Goal: Information Seeking & Learning: Check status

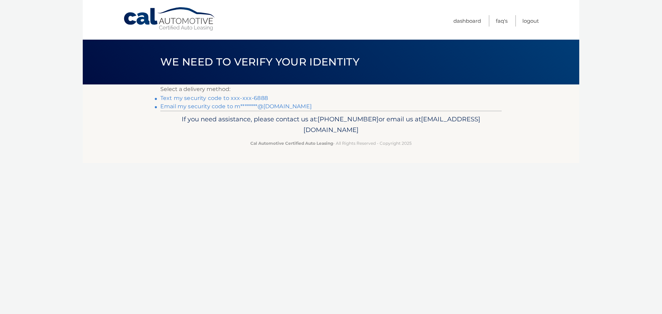
click at [240, 98] on link "Text my security code to xxx-xxx-6888" at bounding box center [214, 98] width 108 height 7
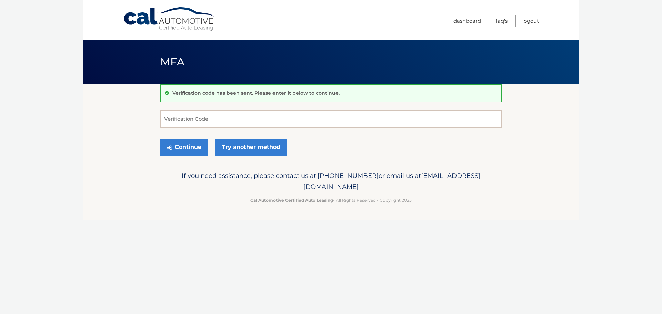
click at [328, 129] on form "Verification Code Continue Try another method" at bounding box center [330, 134] width 341 height 49
click at [330, 126] on input "Verification Code" at bounding box center [330, 118] width 341 height 17
type input "930932"
click at [177, 139] on button "Continue" at bounding box center [184, 147] width 48 height 17
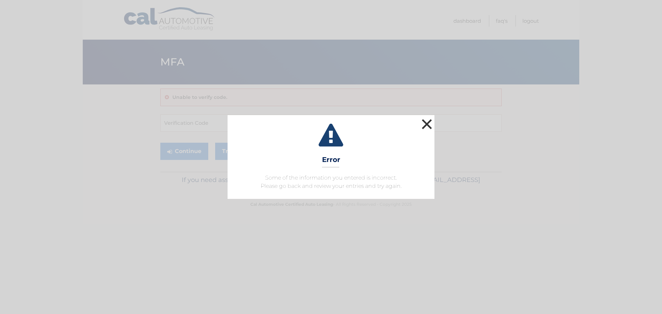
click at [425, 118] on button "×" at bounding box center [427, 124] width 14 height 14
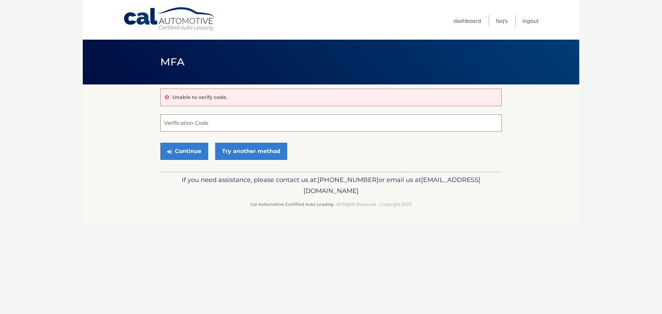
click at [424, 120] on input "Verification Code" at bounding box center [330, 123] width 341 height 17
type input "*"
type input "930392"
click at [160, 143] on button "Continue" at bounding box center [184, 151] width 48 height 17
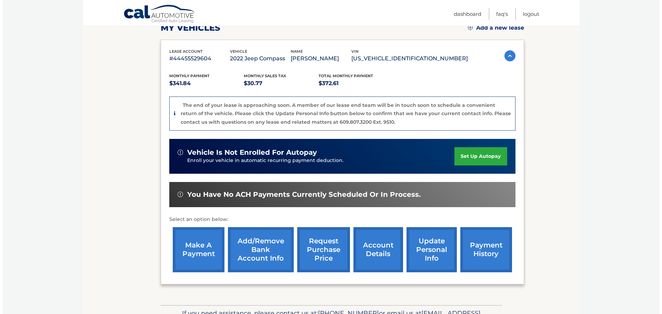
scroll to position [103, 0]
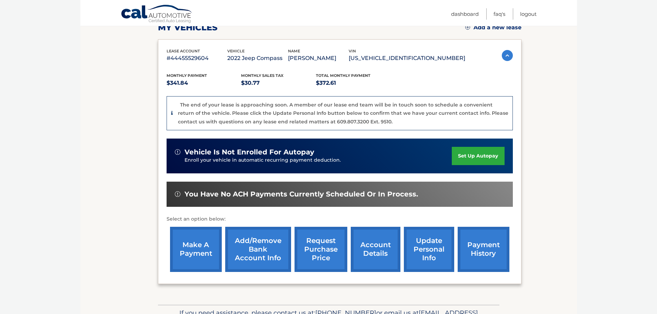
click at [325, 253] on link "request purchase price" at bounding box center [321, 249] width 53 height 45
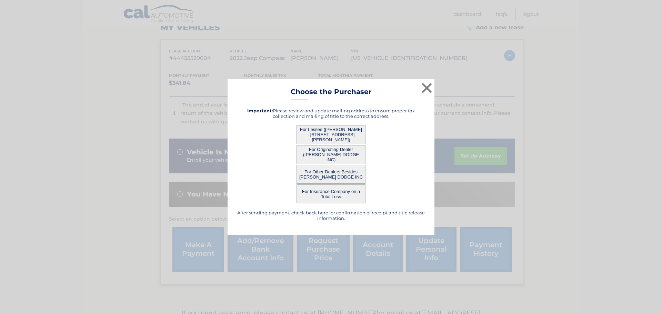
click at [335, 136] on button "For Lessee (MICHAEL MARKOWITZ - 212 AUCOTT RD, , BROOKHAVEN, PA 19015)" at bounding box center [331, 134] width 69 height 19
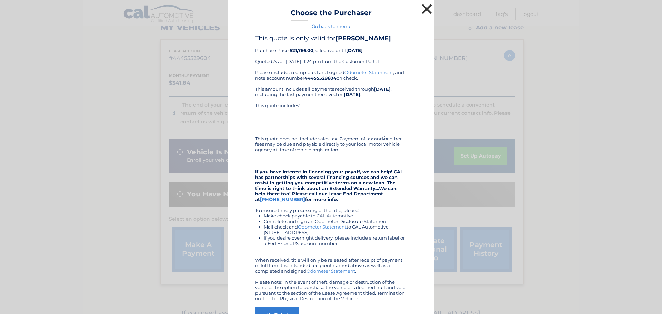
click at [428, 8] on button "×" at bounding box center [427, 9] width 14 height 14
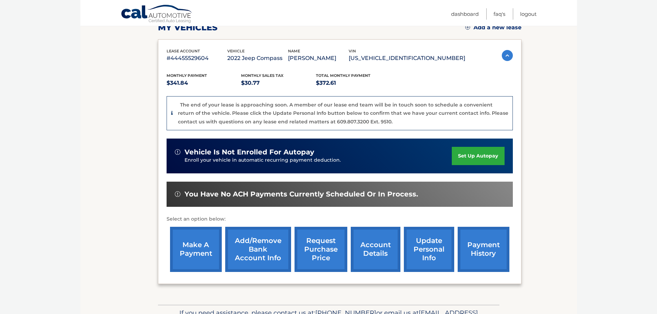
click at [331, 260] on link "request purchase price" at bounding box center [321, 249] width 53 height 45
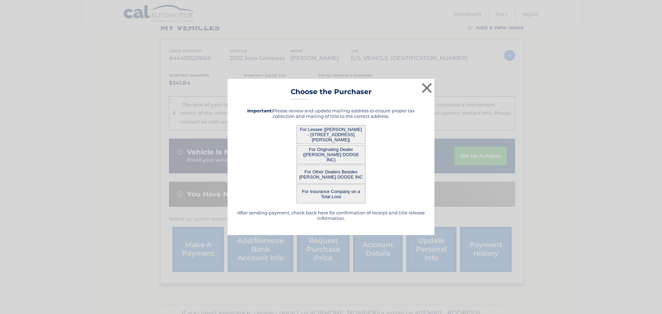
click at [343, 153] on button "For Originating Dealer ([PERSON_NAME] DODGE INC)" at bounding box center [331, 154] width 69 height 19
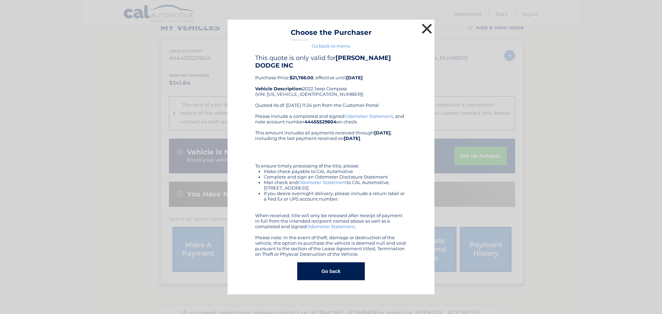
click at [427, 26] on button "×" at bounding box center [427, 29] width 14 height 14
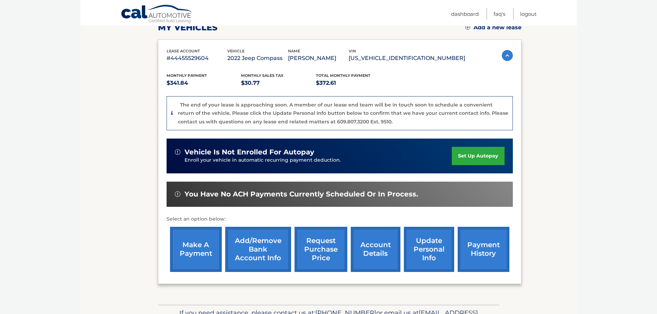
click at [326, 253] on link "request purchase price" at bounding box center [321, 249] width 53 height 45
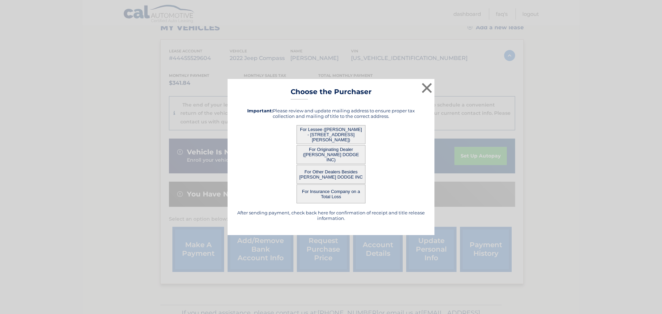
click at [352, 176] on button "For Other Dealers Besides [PERSON_NAME] DODGE INC" at bounding box center [331, 174] width 69 height 19
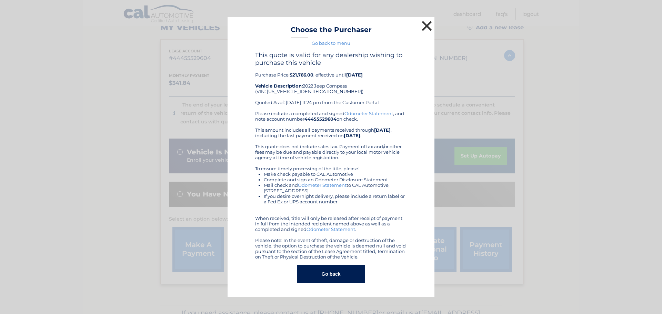
click at [427, 23] on button "×" at bounding box center [427, 26] width 14 height 14
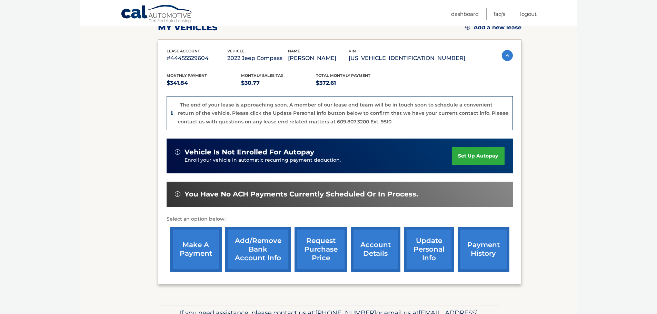
click at [320, 255] on link "request purchase price" at bounding box center [321, 249] width 53 height 45
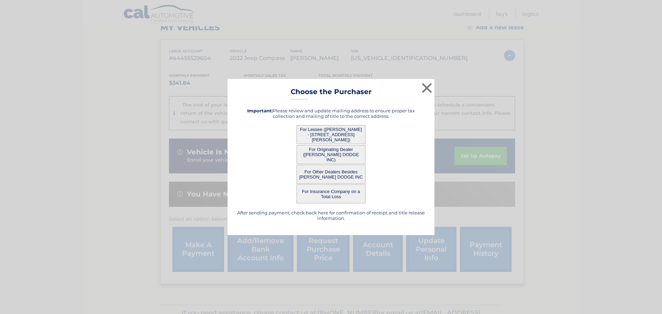
click at [333, 133] on button "For Lessee (MICHAEL MARKOWITZ - 212 AUCOTT RD, , BROOKHAVEN, PA 19015)" at bounding box center [331, 134] width 69 height 19
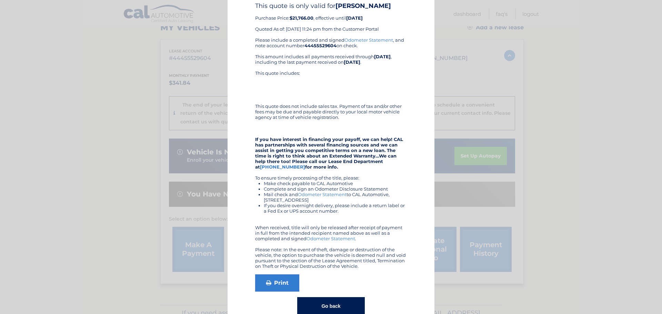
scroll to position [55, 0]
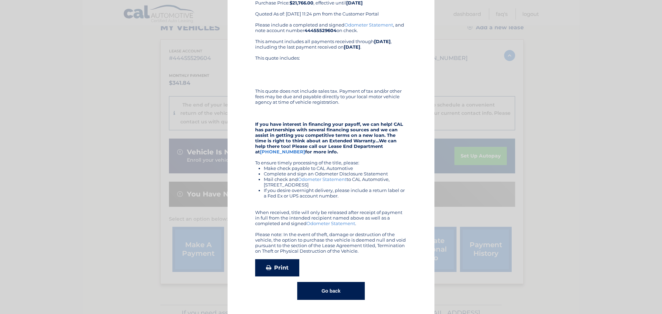
click at [284, 264] on link "Print" at bounding box center [277, 267] width 44 height 17
click at [336, 284] on button "Go back" at bounding box center [330, 291] width 67 height 18
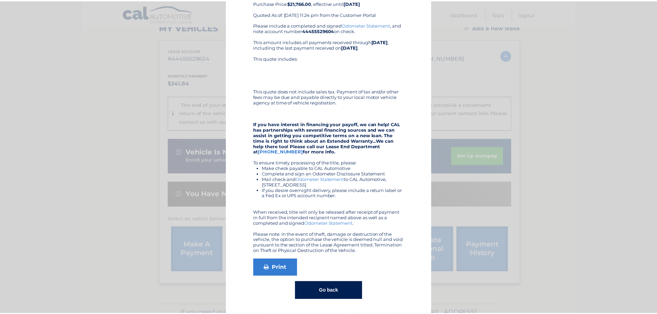
scroll to position [0, 0]
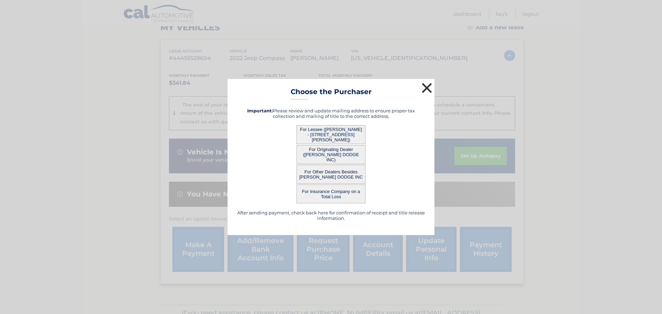
click at [431, 91] on button "×" at bounding box center [427, 88] width 14 height 14
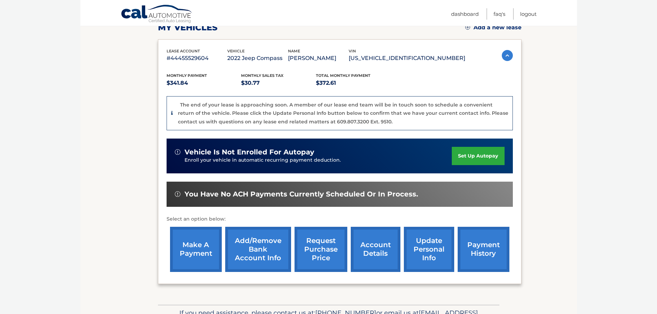
click at [387, 260] on link "account details" at bounding box center [376, 249] width 50 height 45
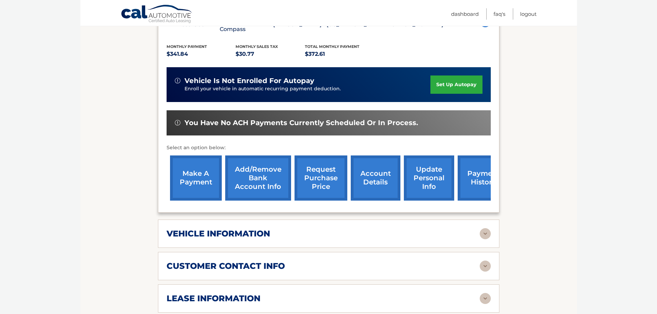
scroll to position [207, 0]
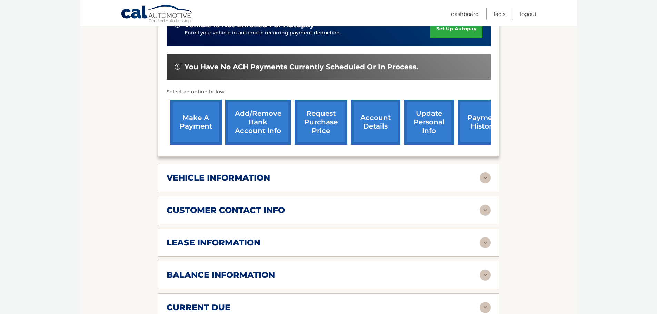
click at [256, 180] on div "vehicle information vehicle Year 2022 vehicle make Jeep vehicle model Compass v…" at bounding box center [328, 178] width 341 height 28
click at [257, 173] on h2 "vehicle information" at bounding box center [218, 178] width 103 height 10
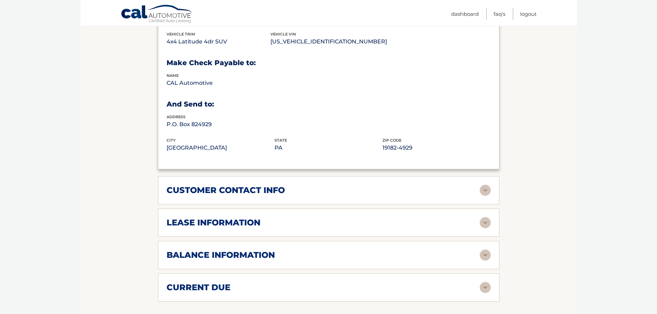
scroll to position [414, 0]
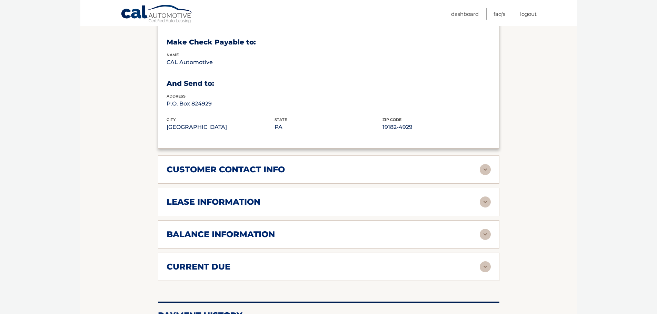
click at [294, 166] on div "customer contact info full name MICHAEL MARKOWITZ street address 212 AUCOTT RD …" at bounding box center [328, 170] width 341 height 28
click at [295, 165] on div "customer contact info" at bounding box center [329, 169] width 324 height 11
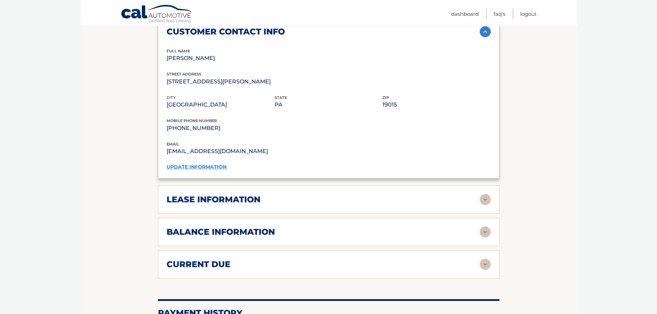
click at [267, 195] on div "lease information" at bounding box center [323, 200] width 313 height 10
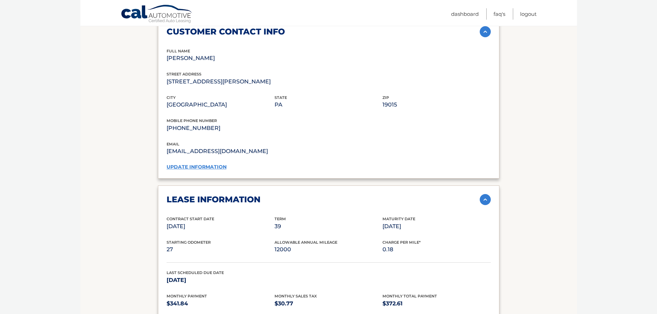
scroll to position [655, 0]
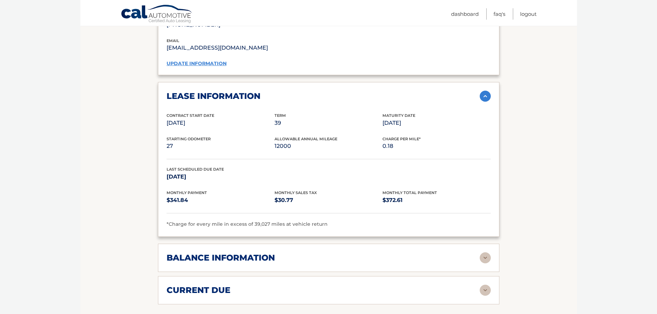
click at [288, 253] on div "balance information" at bounding box center [323, 258] width 313 height 10
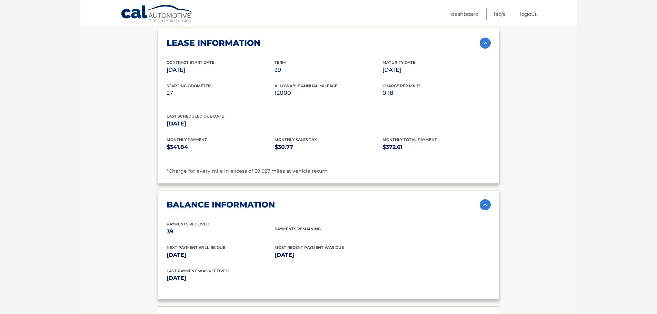
scroll to position [793, 0]
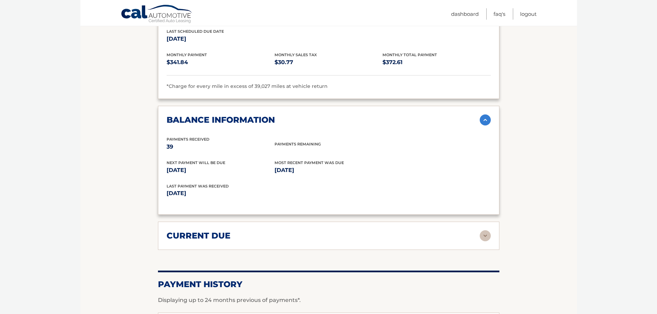
click at [225, 231] on h2 "current due" at bounding box center [199, 236] width 64 height 10
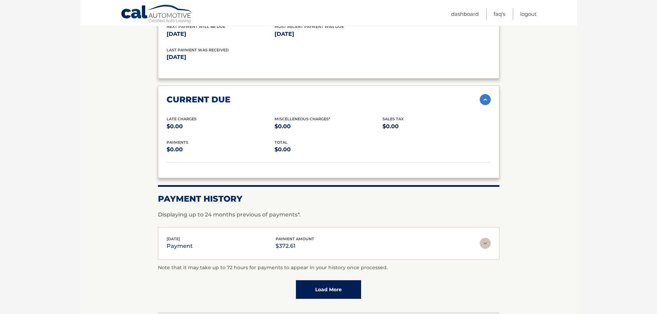
scroll to position [971, 0]
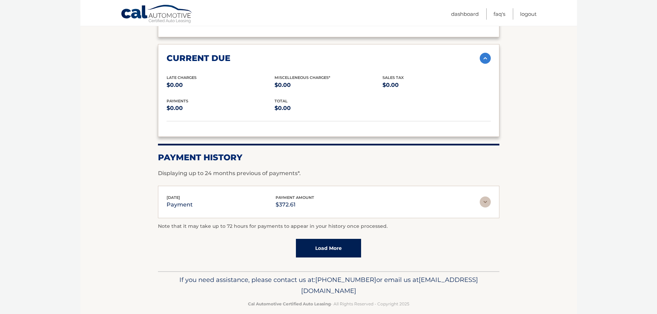
click at [312, 239] on link "Load More" at bounding box center [328, 248] width 65 height 19
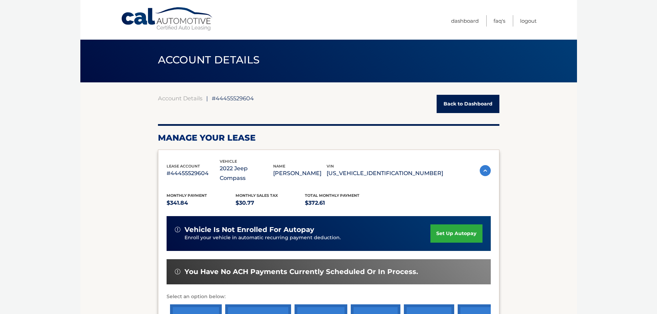
scroll to position [0, 0]
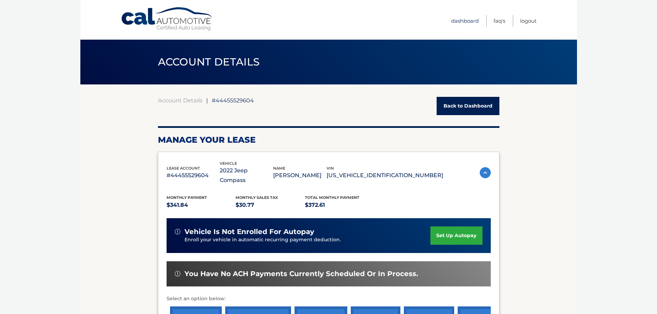
click at [466, 23] on link "Dashboard" at bounding box center [465, 20] width 28 height 11
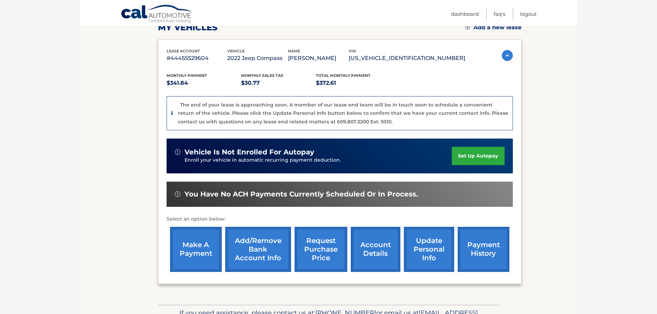
scroll to position [147, 0]
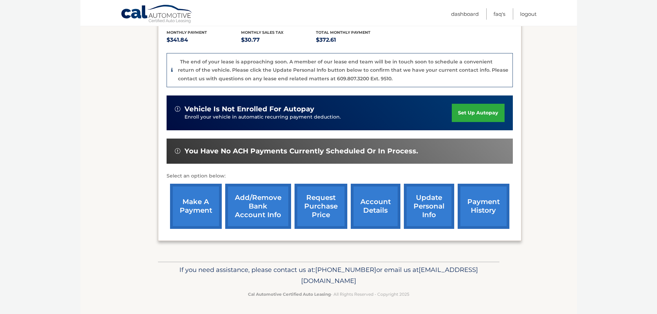
click at [377, 212] on link "account details" at bounding box center [376, 206] width 50 height 45
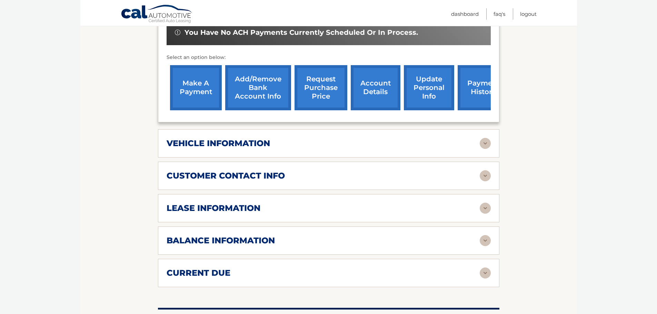
scroll to position [276, 0]
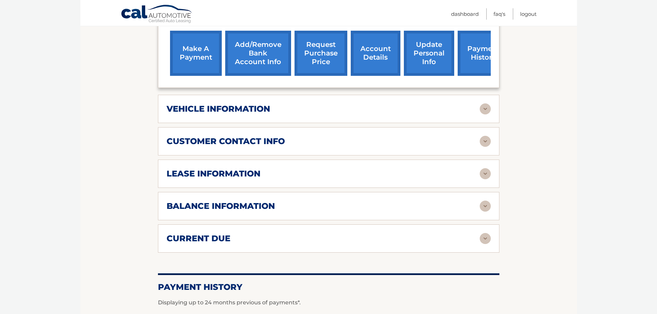
click at [268, 169] on div "lease information" at bounding box center [323, 174] width 313 height 10
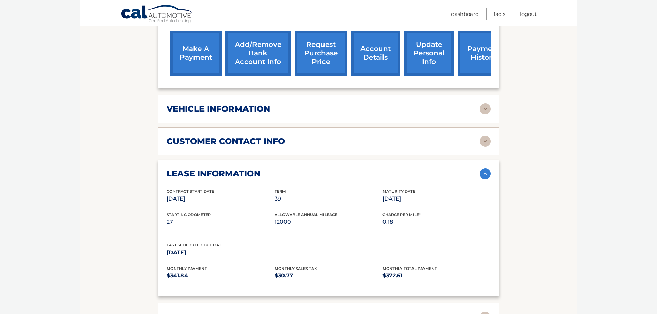
click at [268, 169] on div "lease information" at bounding box center [323, 174] width 313 height 10
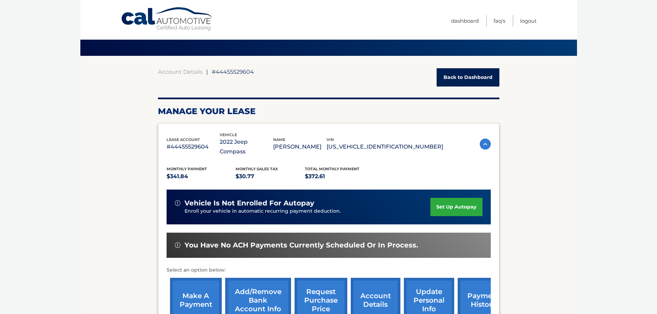
scroll to position [0, 0]
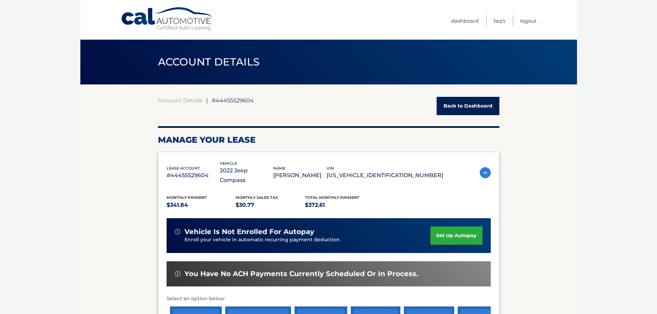
click at [492, 21] on li "FAQ's" at bounding box center [495, 20] width 19 height 11
click at [495, 21] on link "FAQ's" at bounding box center [500, 20] width 12 height 11
